Goal: Browse casually

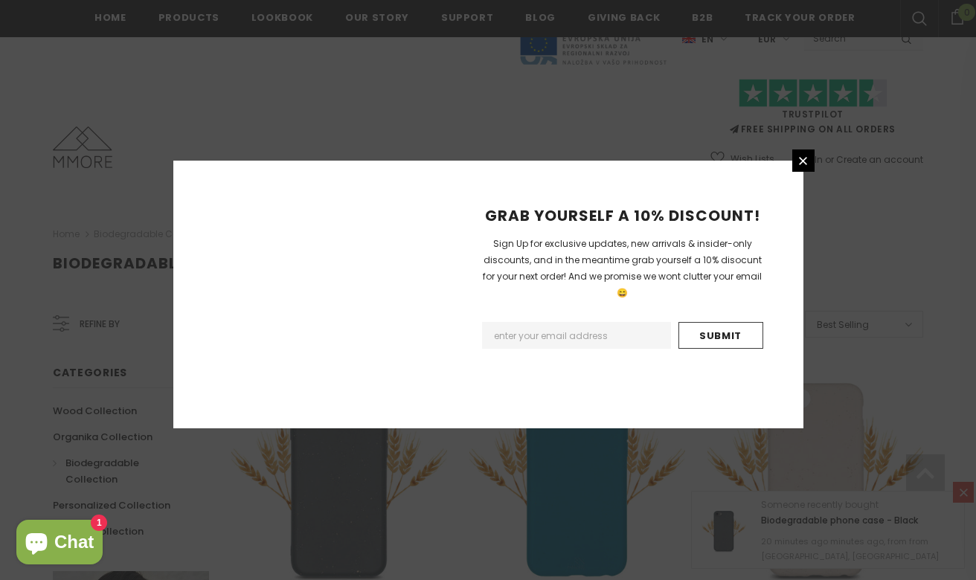
scroll to position [1771, 0]
